Goal: Information Seeking & Learning: Learn about a topic

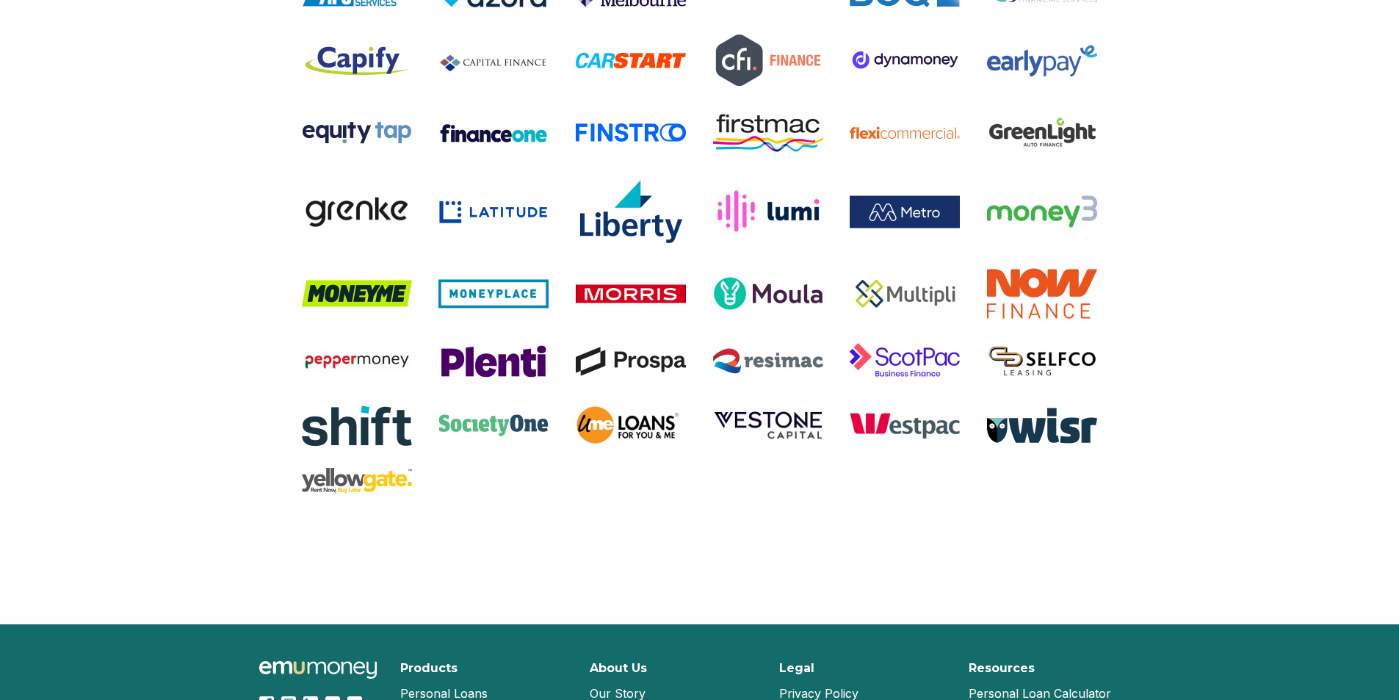
scroll to position [3070, 0]
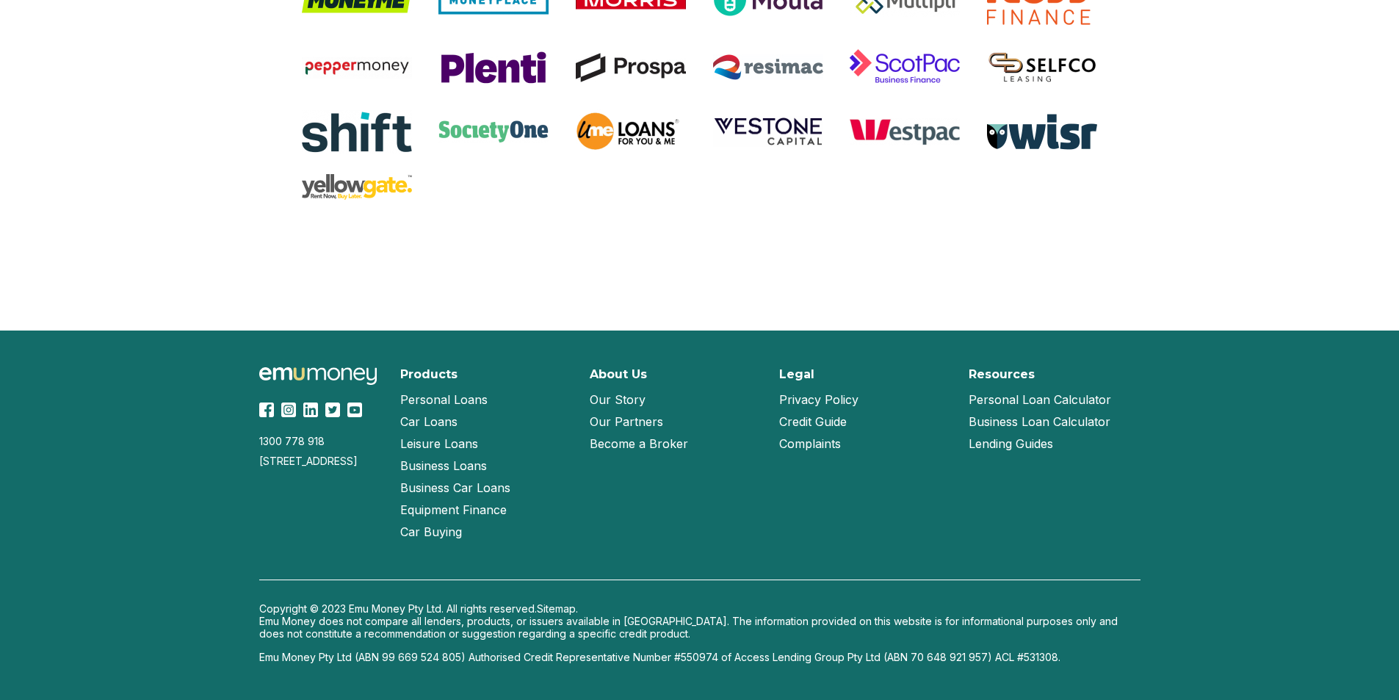
click at [648, 438] on link "Become a Broker" at bounding box center [639, 443] width 98 height 22
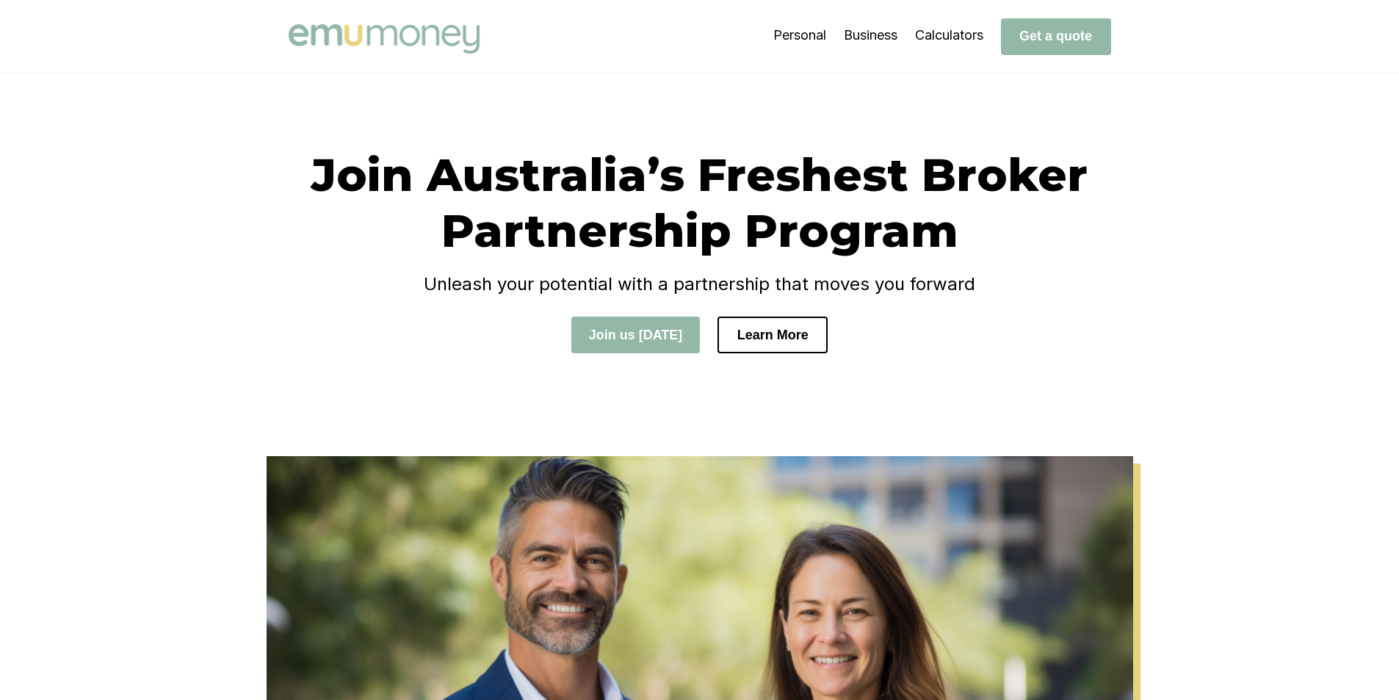
click at [1287, 170] on div "Join Australia’s Freshest Broker Partnership Program Unleash your potential wit…" at bounding box center [699, 264] width 1399 height 383
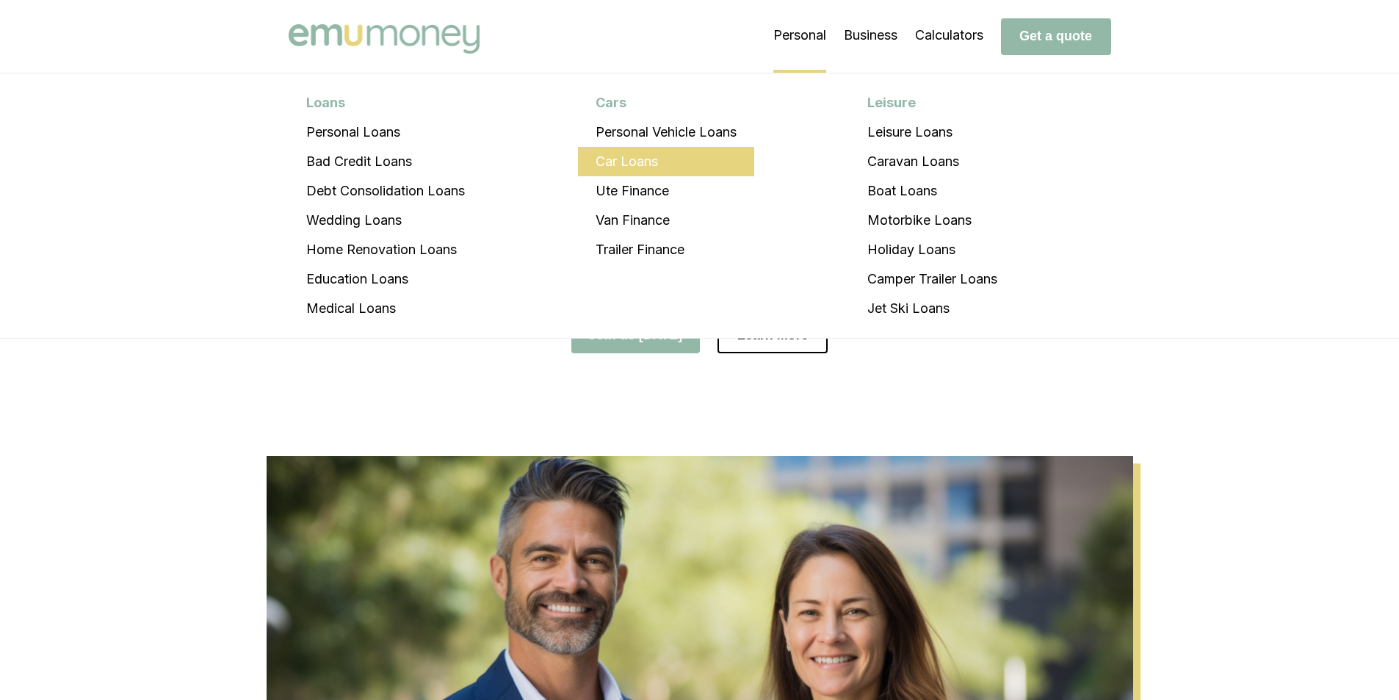
click at [633, 159] on li "Car Loans" at bounding box center [666, 161] width 176 height 29
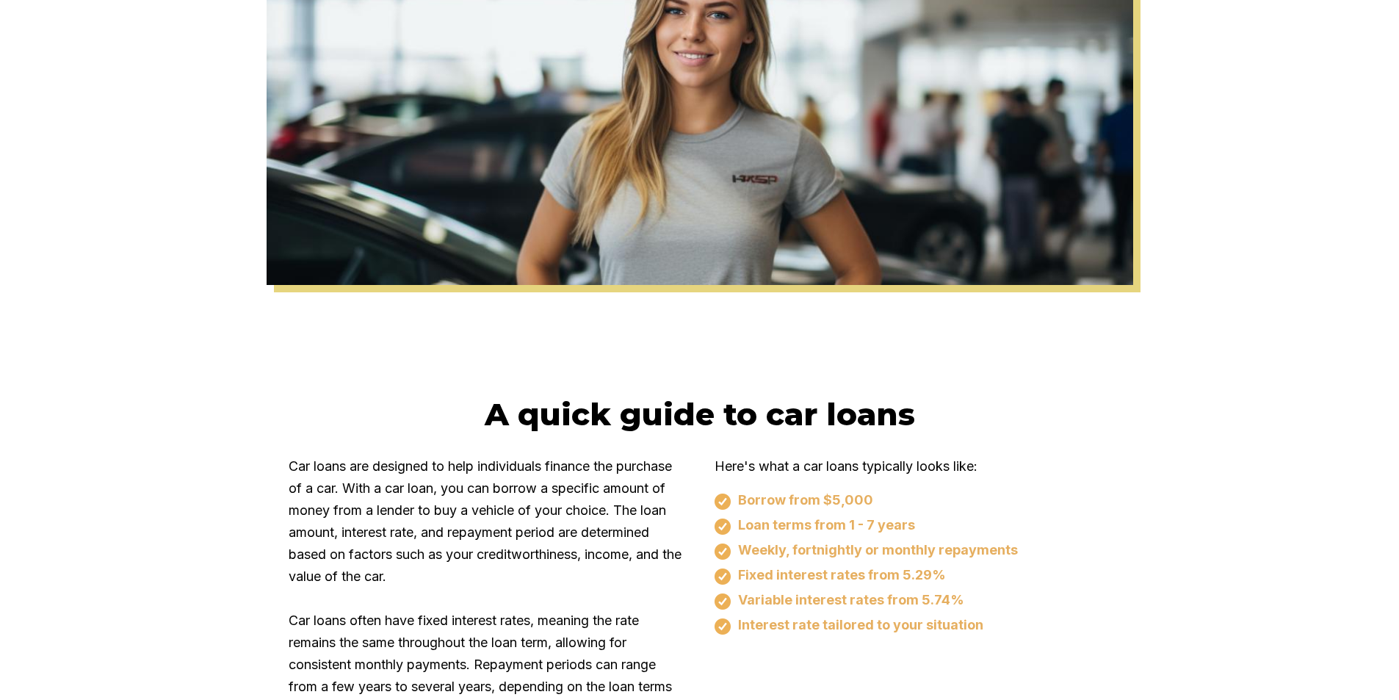
scroll to position [881, 0]
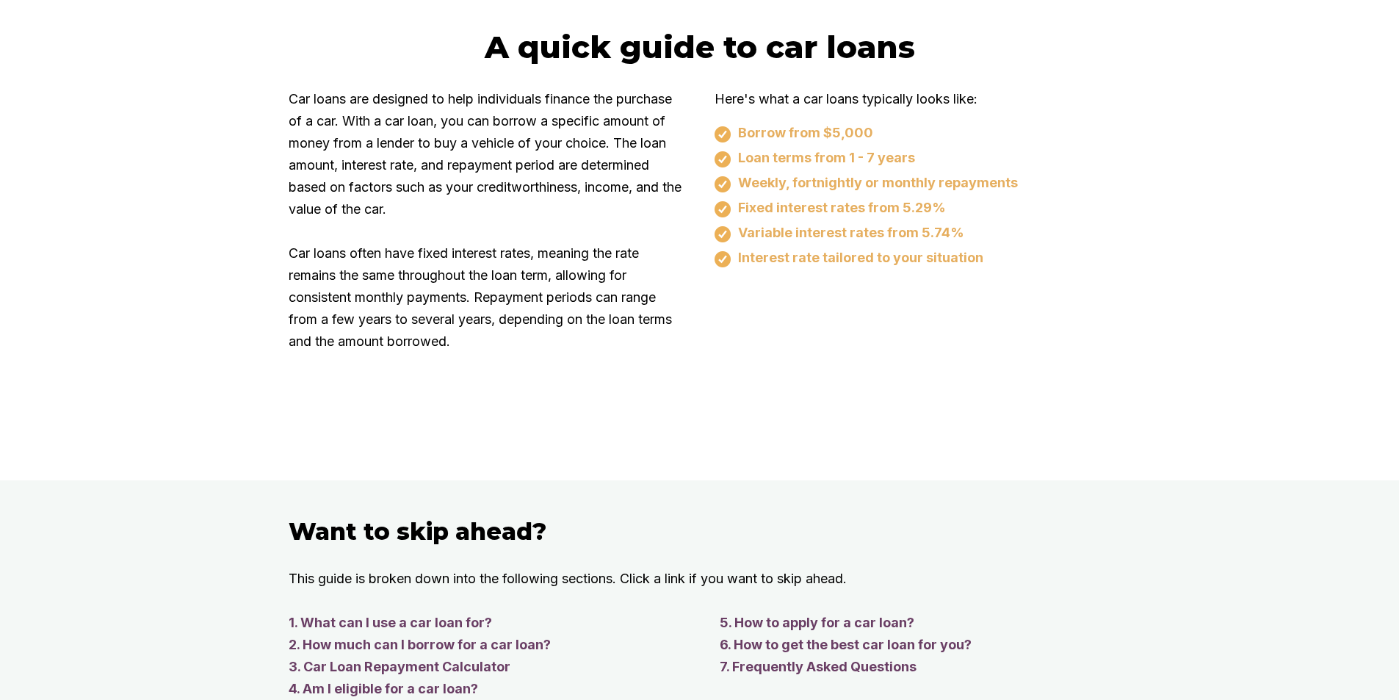
drag, startPoint x: 875, startPoint y: 135, endPoint x: 904, endPoint y: 126, distance: 30.2
click at [904, 126] on div "Borrow from $5,000" at bounding box center [912, 134] width 396 height 18
click at [935, 127] on div "Borrow from $5,000" at bounding box center [912, 134] width 396 height 18
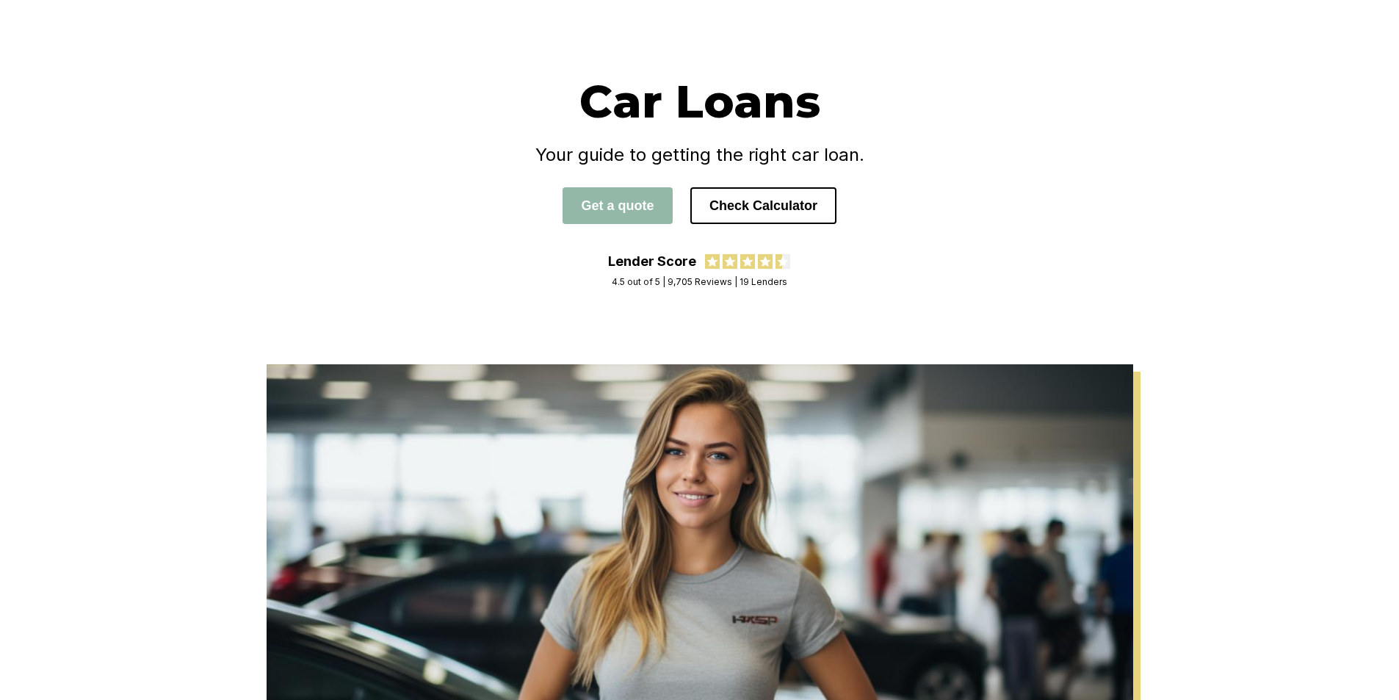
scroll to position [0, 0]
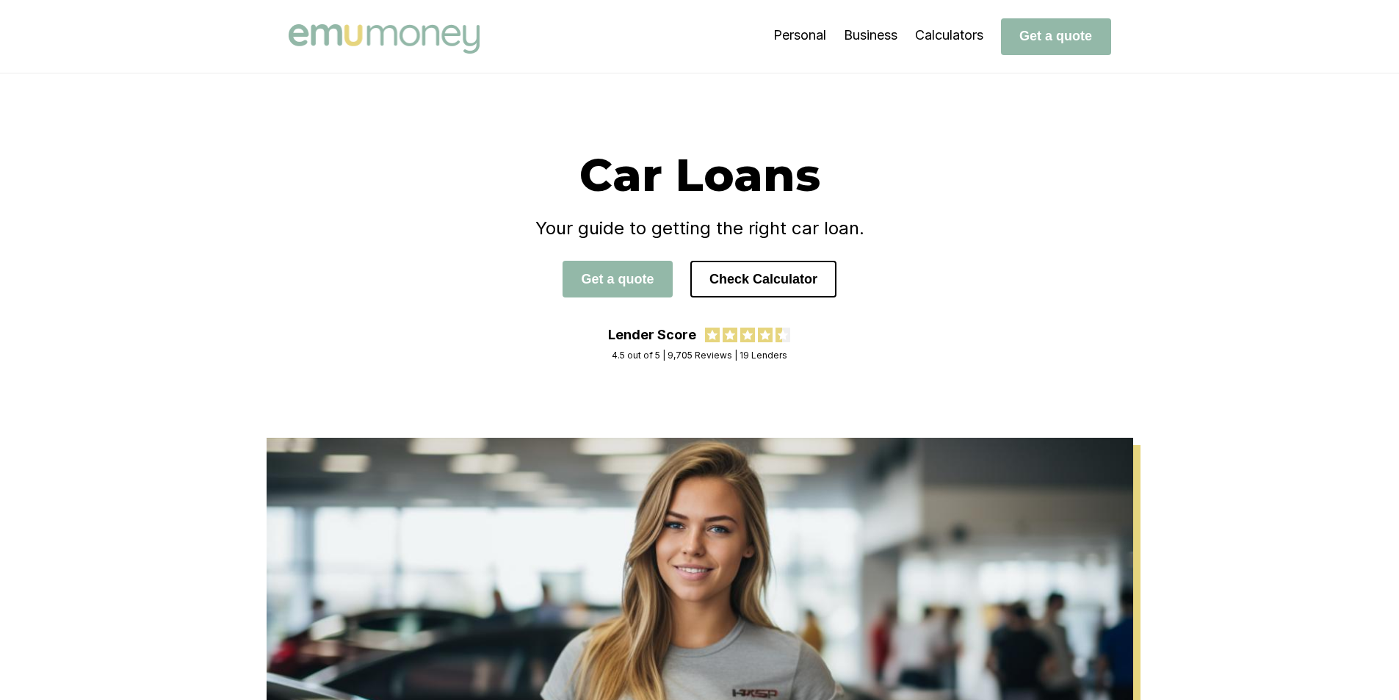
click at [564, 62] on div "Personal Business Calculators Get a quote" at bounding box center [699, 36] width 881 height 73
